Goal: Information Seeking & Learning: Learn about a topic

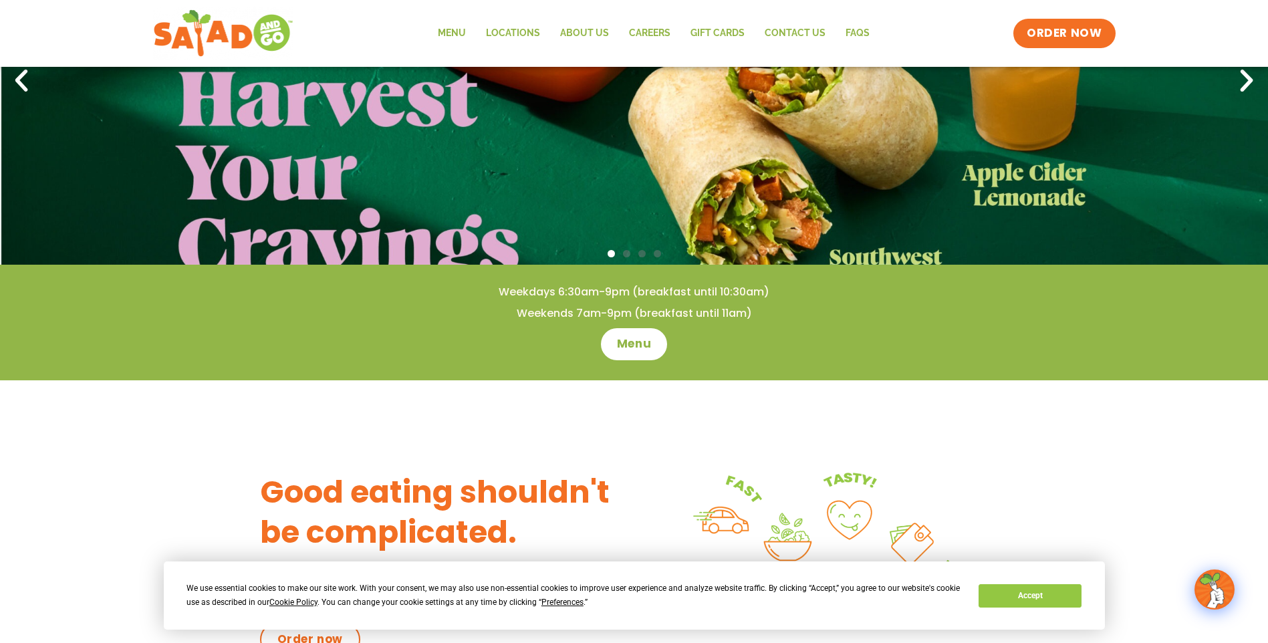
scroll to position [401, 0]
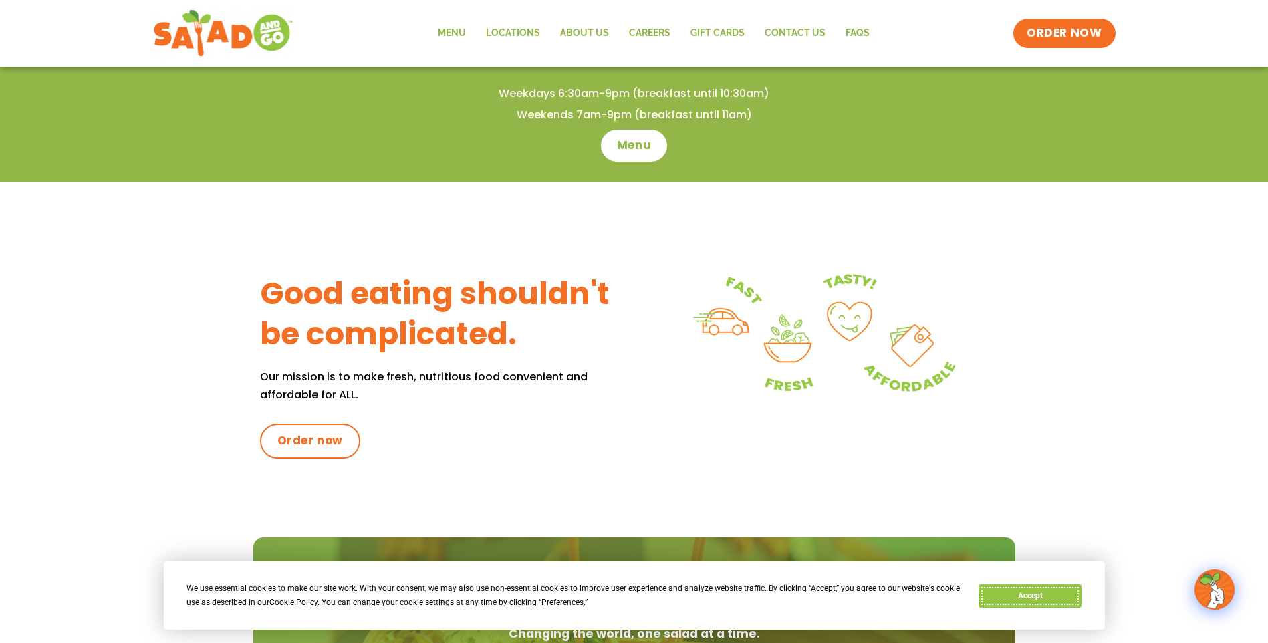
click at [1015, 594] on button "Accept" at bounding box center [1030, 595] width 103 height 23
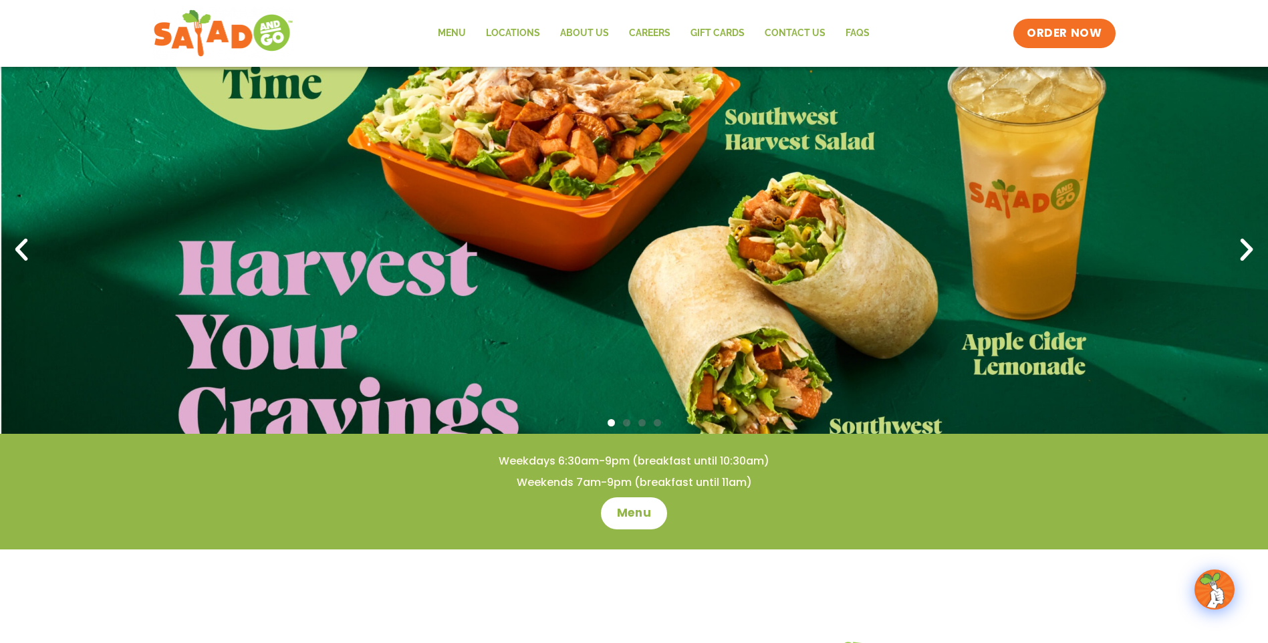
scroll to position [0, 0]
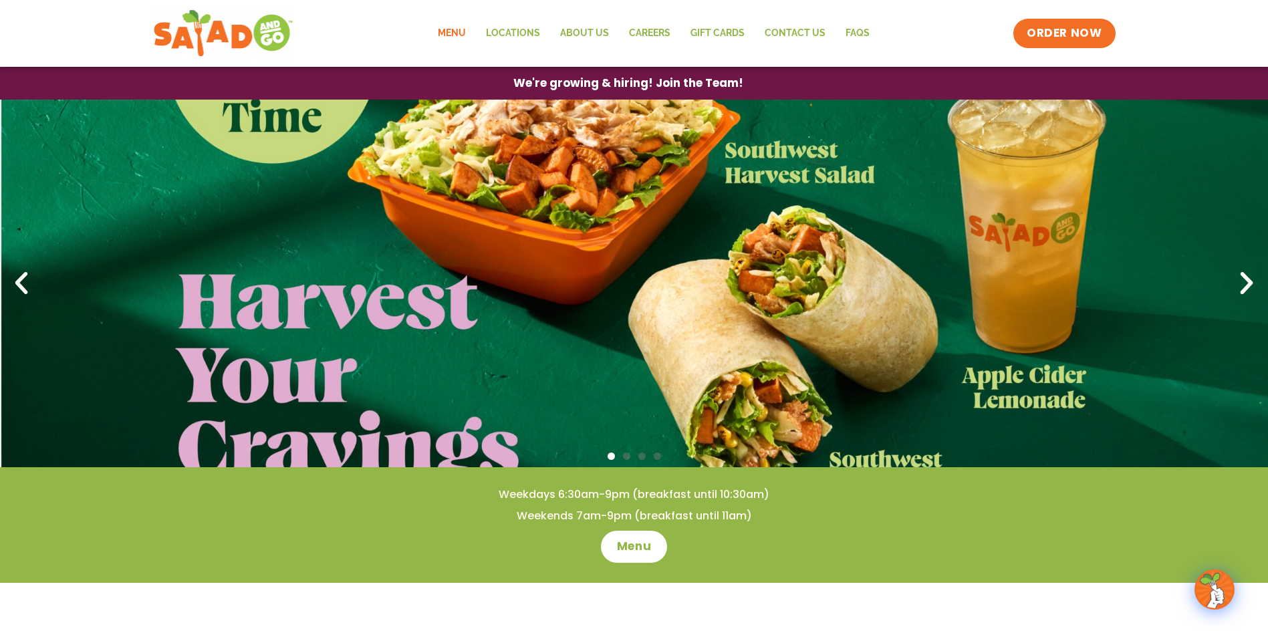
click at [442, 34] on link "Menu" at bounding box center [452, 33] width 48 height 31
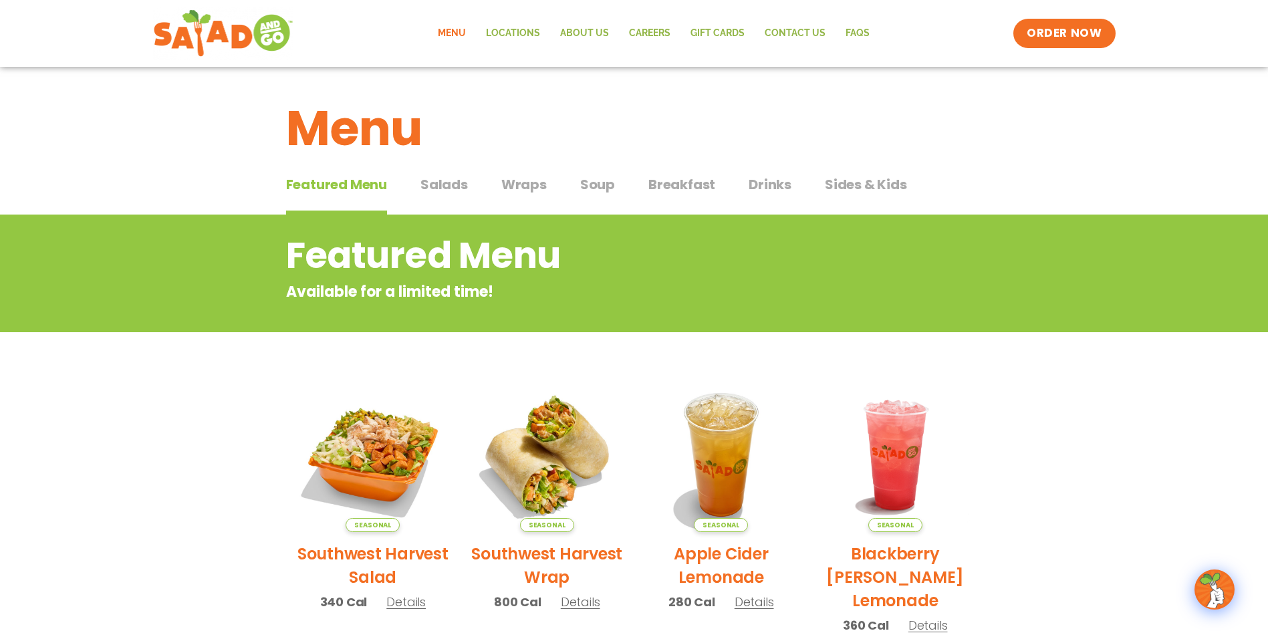
click at [519, 183] on span "Wraps" at bounding box center [523, 184] width 45 height 20
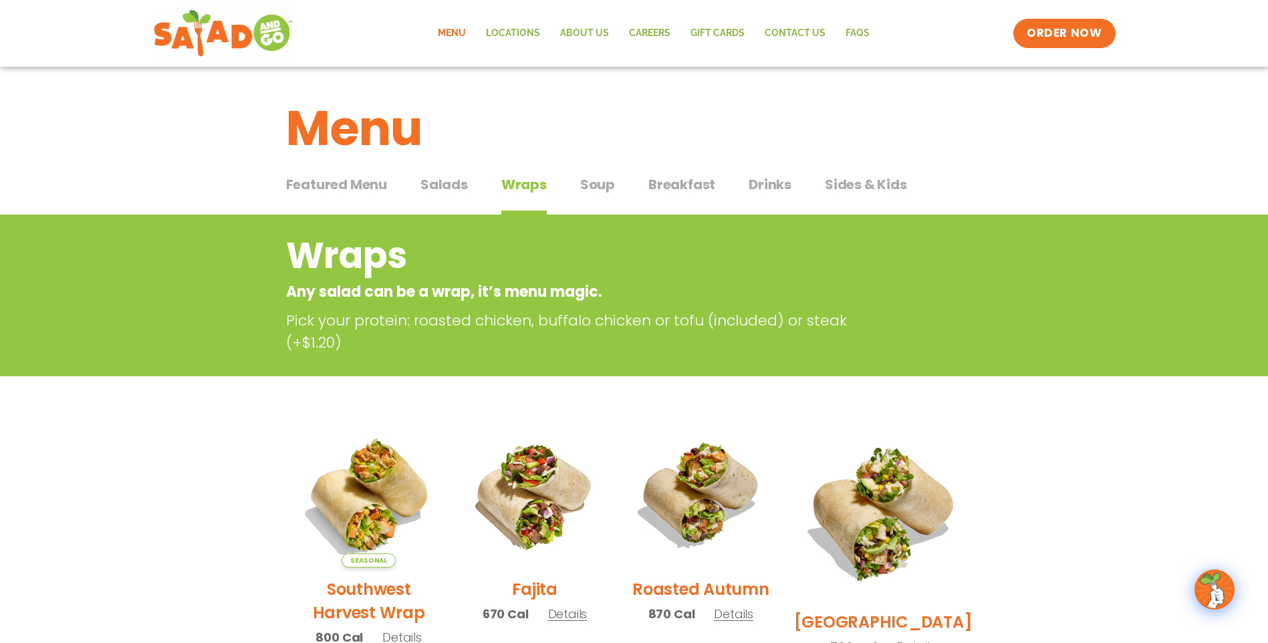
click at [422, 184] on span "Salads" at bounding box center [443, 184] width 47 height 20
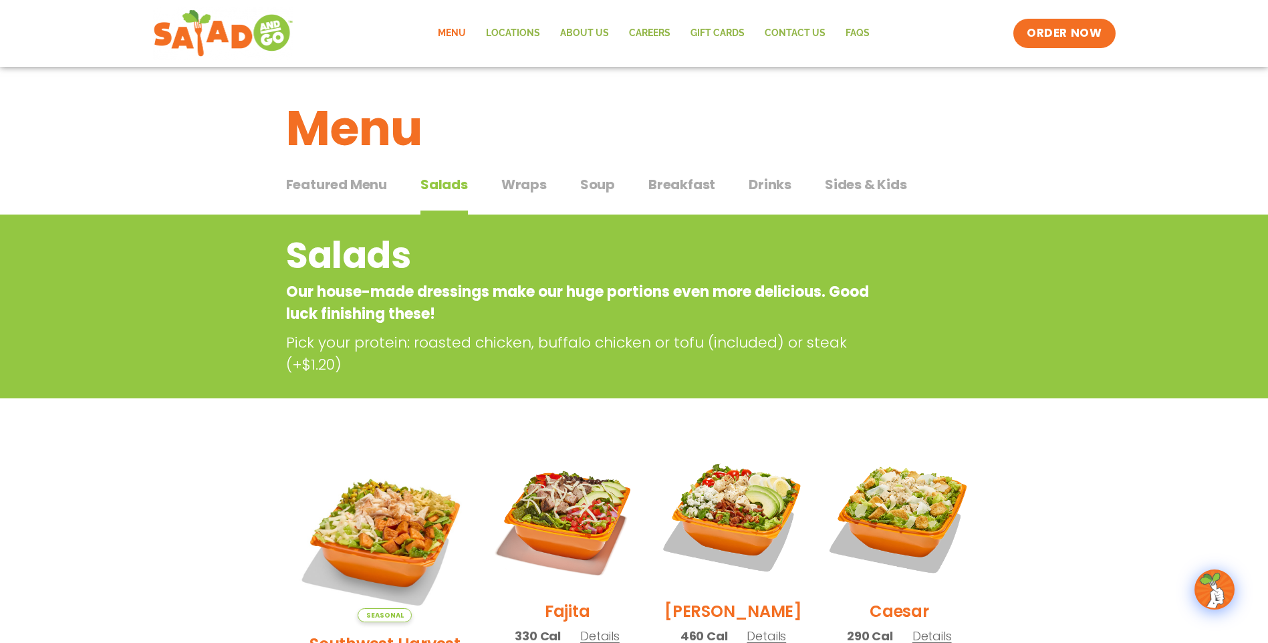
click at [546, 180] on div "Featured Menu Featured Menu Salads Salads Wraps Wraps Soup Soup Breakfast Break…" at bounding box center [634, 192] width 697 height 45
click at [531, 184] on span "Wraps" at bounding box center [523, 184] width 45 height 20
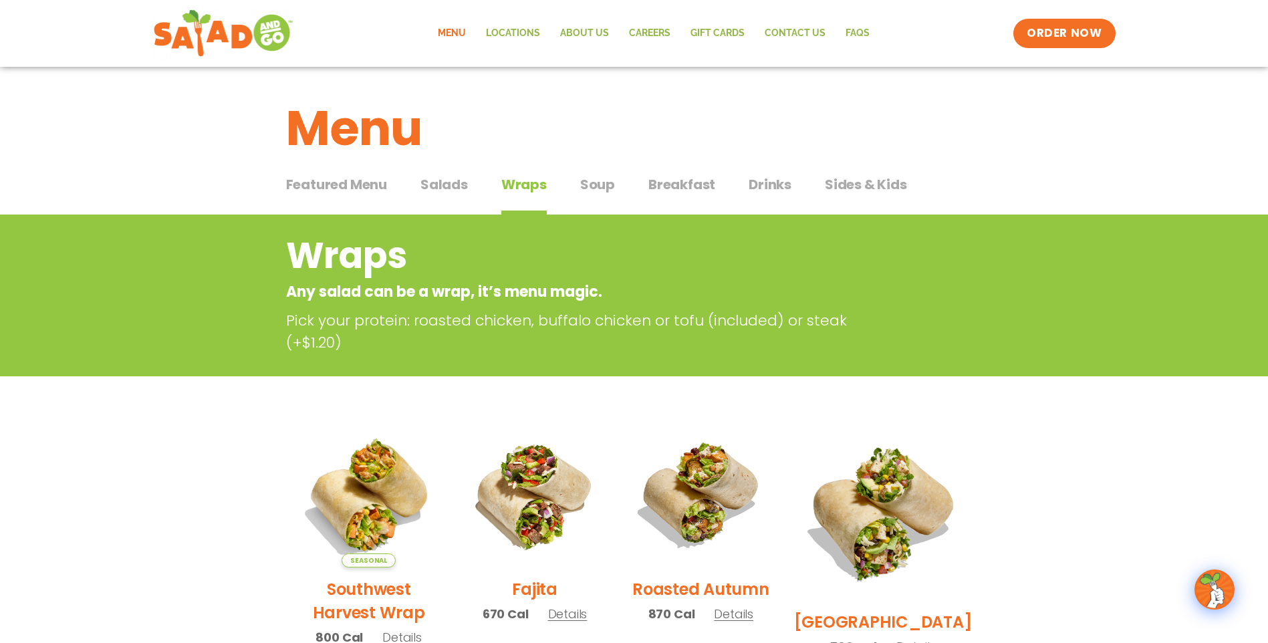
click at [466, 194] on span "Salads" at bounding box center [443, 184] width 47 height 20
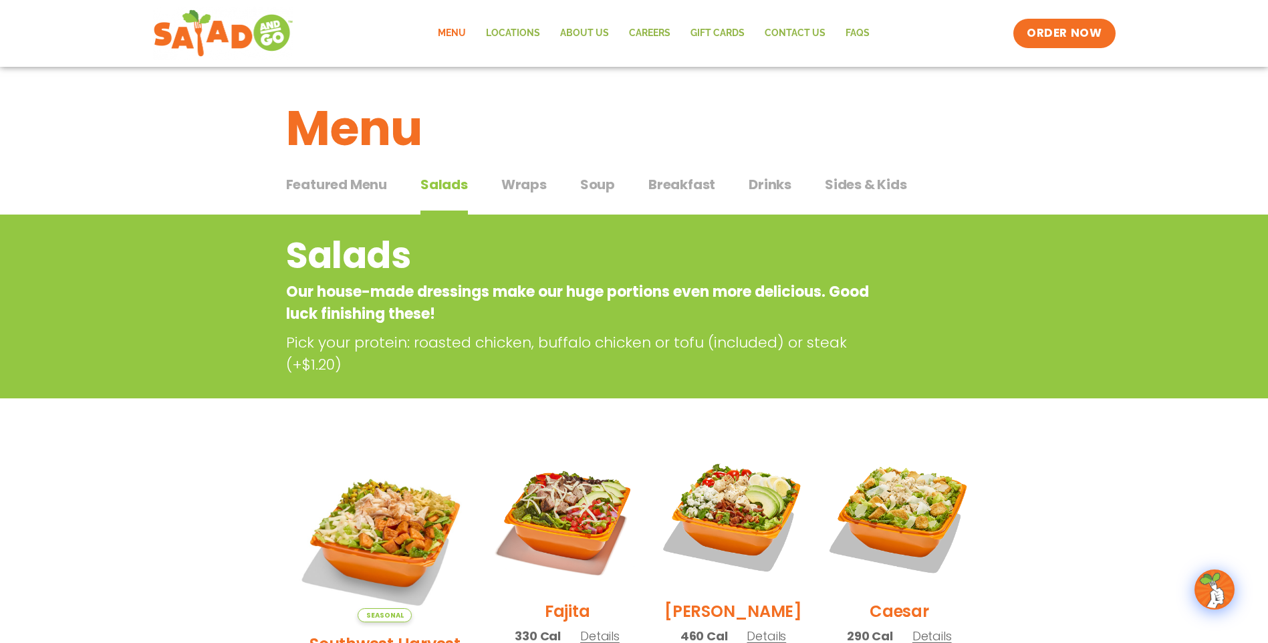
click at [701, 197] on button "Breakfast Breakfast" at bounding box center [681, 194] width 67 height 41
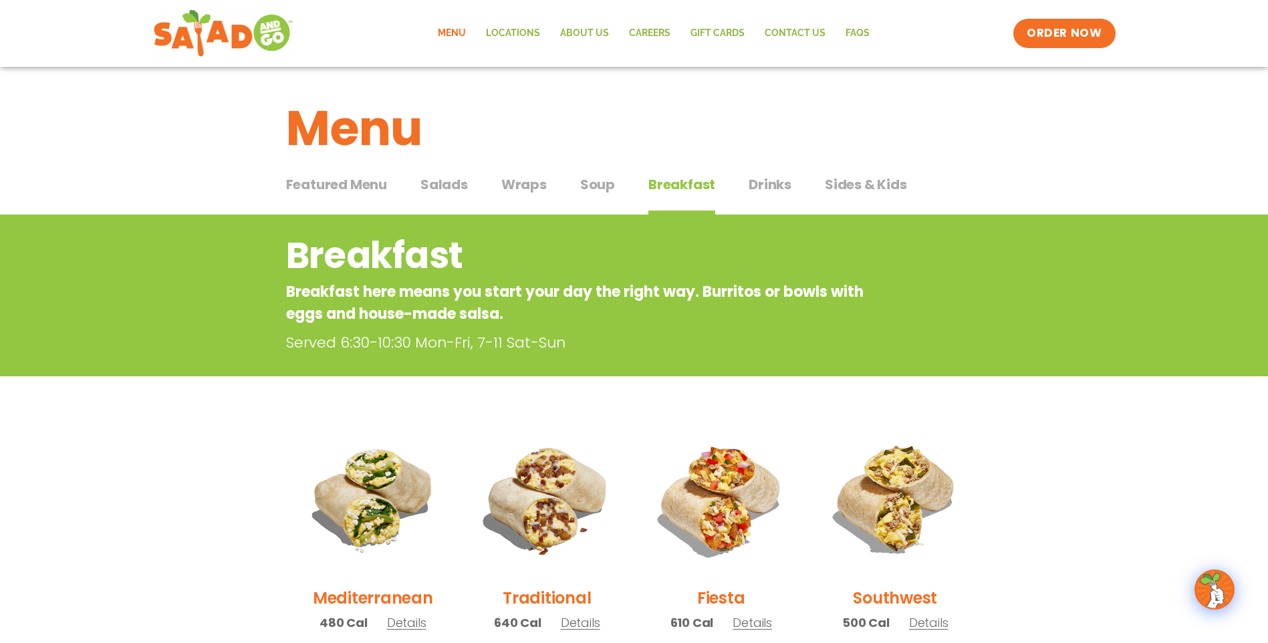
click at [773, 191] on span "Drinks" at bounding box center [770, 184] width 43 height 20
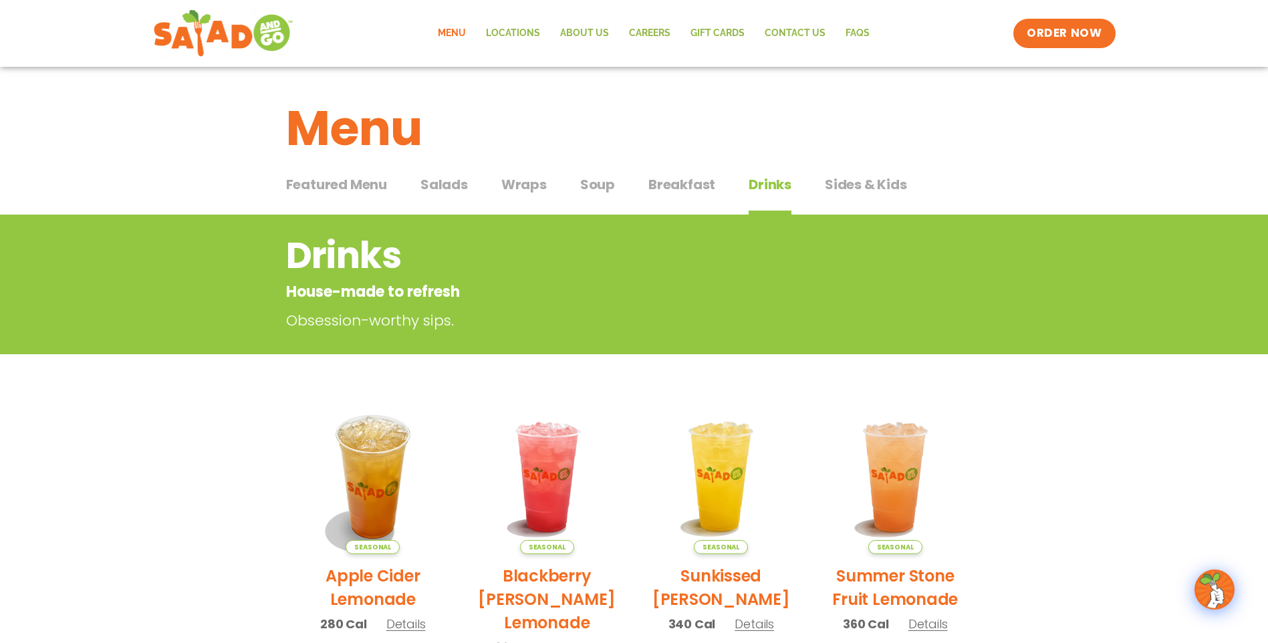
click at [469, 184] on div "Featured Menu Featured Menu Salads Salads Wraps Wraps Soup Soup Breakfast Break…" at bounding box center [634, 192] width 697 height 45
click at [454, 194] on span "Salads" at bounding box center [443, 184] width 47 height 20
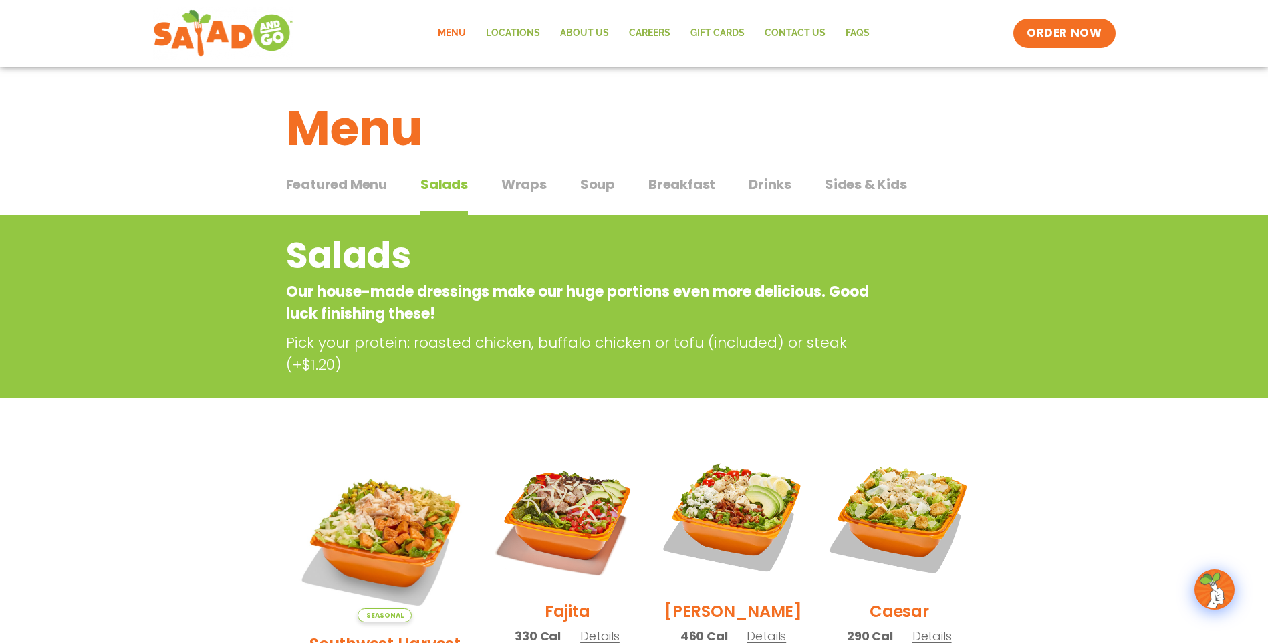
click at [760, 183] on span "Drinks" at bounding box center [770, 184] width 43 height 20
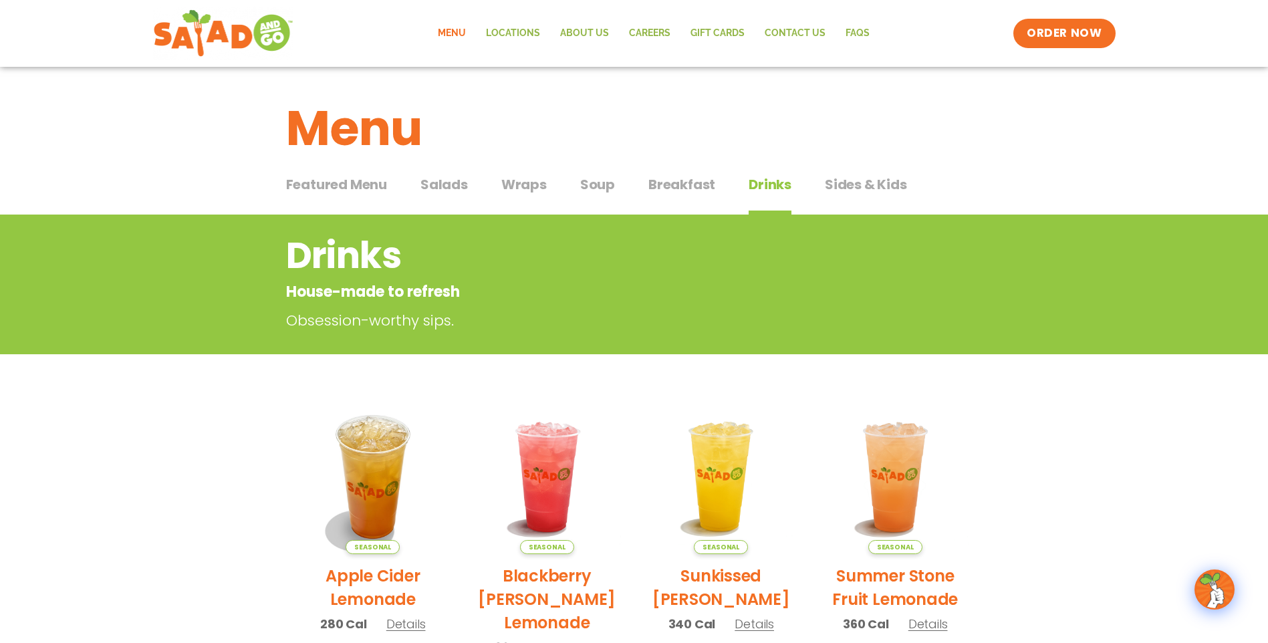
click at [445, 195] on button "Salads Salads" at bounding box center [443, 194] width 47 height 41
